Goal: Task Accomplishment & Management: Manage account settings

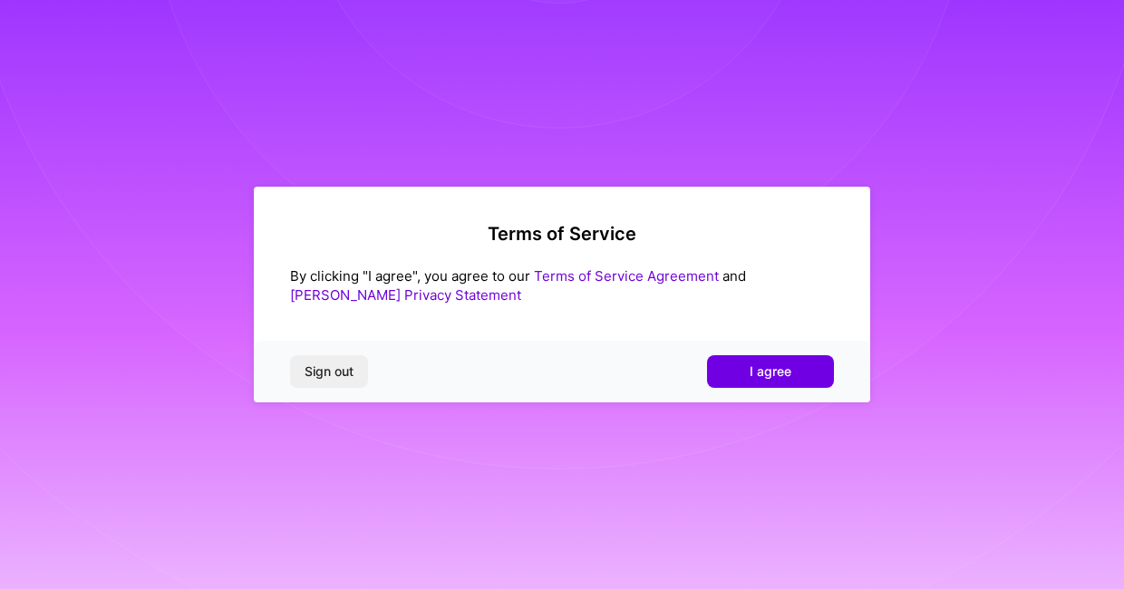
click at [764, 367] on span "I agree" at bounding box center [771, 372] width 42 height 18
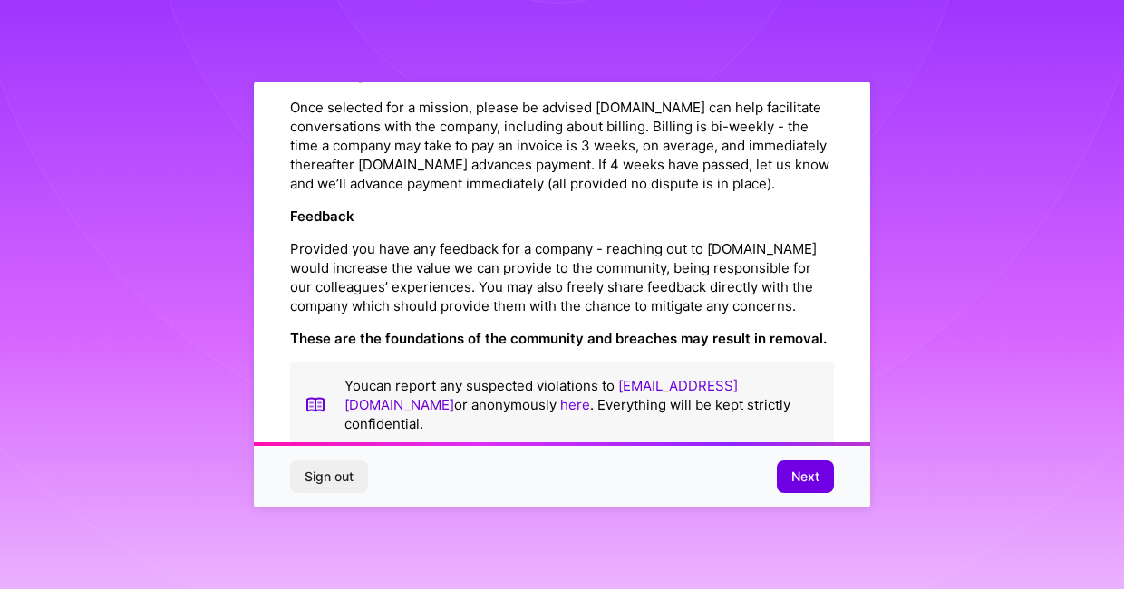
scroll to position [2068, 0]
click at [801, 478] on span "Next" at bounding box center [805, 477] width 28 height 18
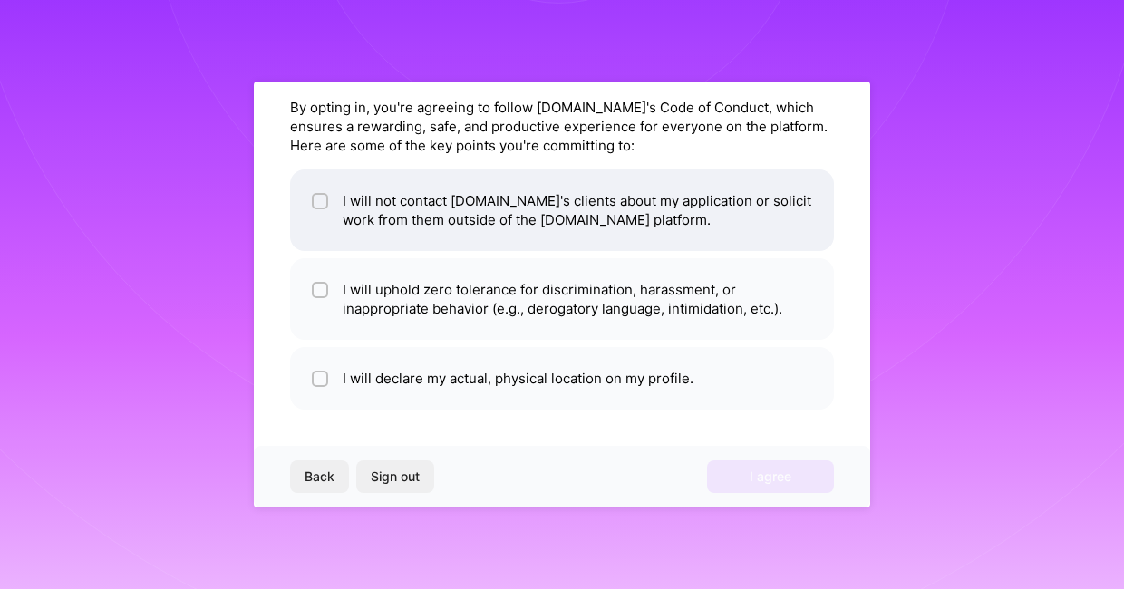
click at [323, 202] on input "checkbox" at bounding box center [321, 202] width 13 height 13
checkbox input "true"
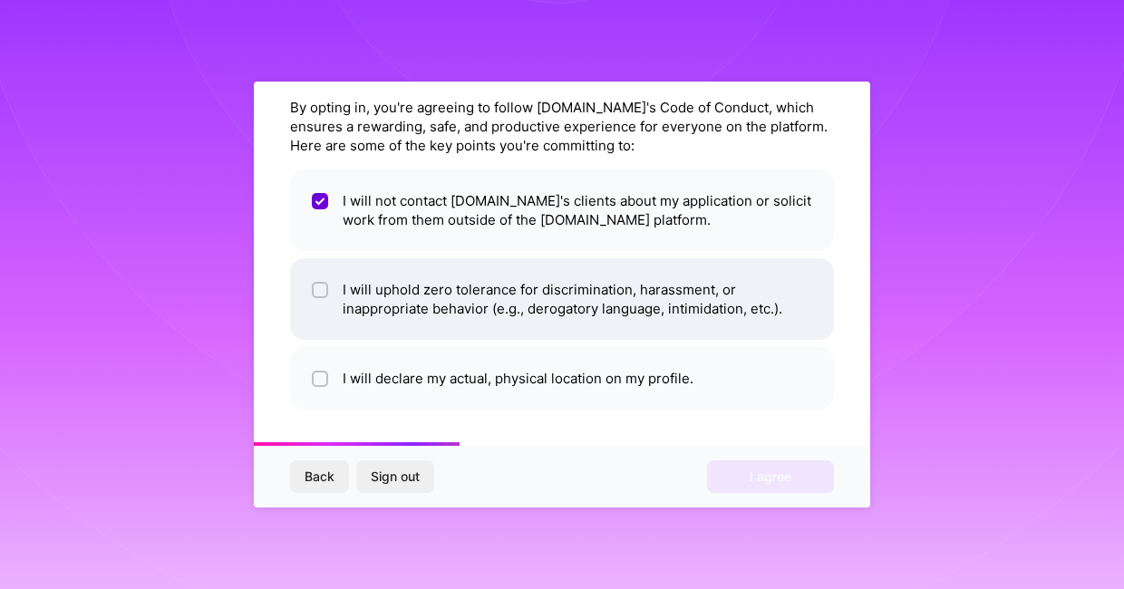
click at [314, 297] on div at bounding box center [320, 290] width 16 height 16
checkbox input "true"
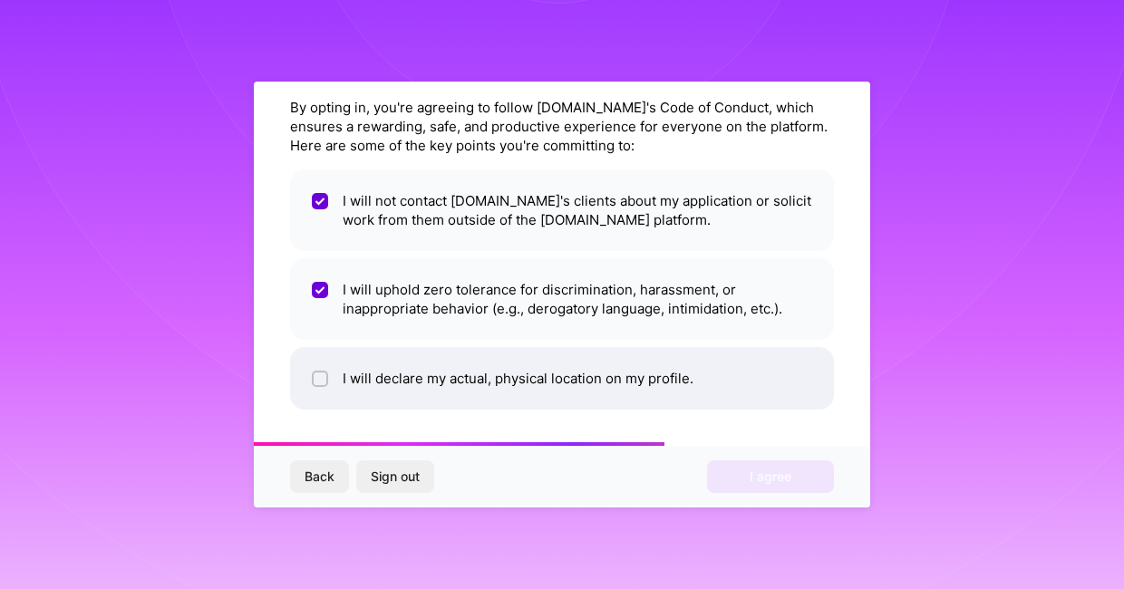
click at [315, 382] on div at bounding box center [320, 379] width 16 height 16
checkbox input "true"
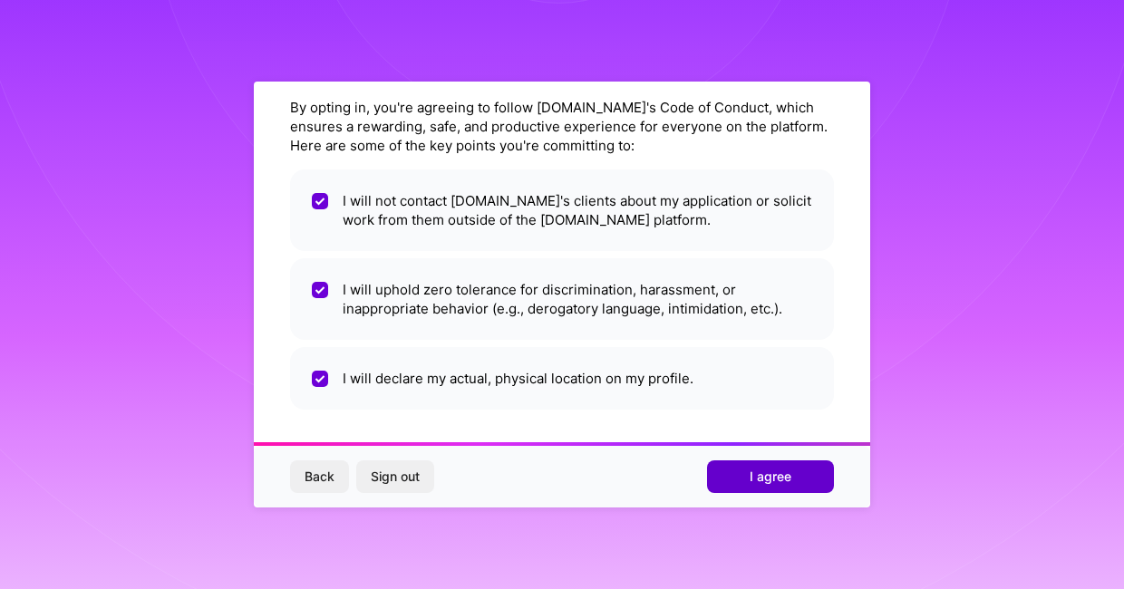
click at [737, 474] on button "I agree" at bounding box center [770, 476] width 127 height 33
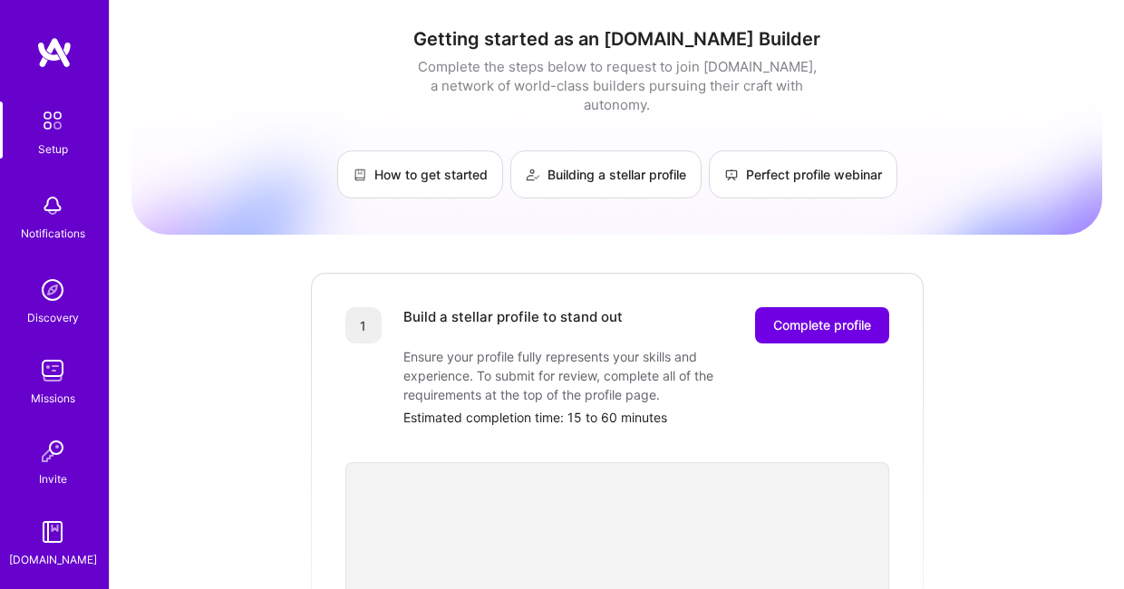
click at [54, 299] on img at bounding box center [52, 290] width 36 height 36
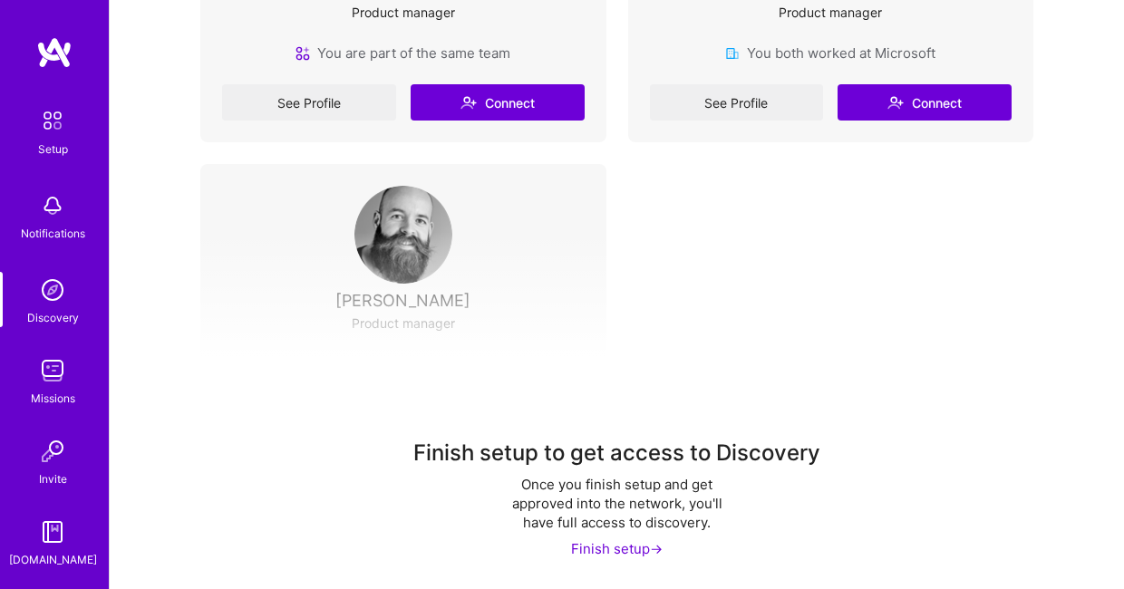
scroll to position [592, 0]
click at [35, 384] on img at bounding box center [52, 371] width 36 height 36
